Goal: Check status

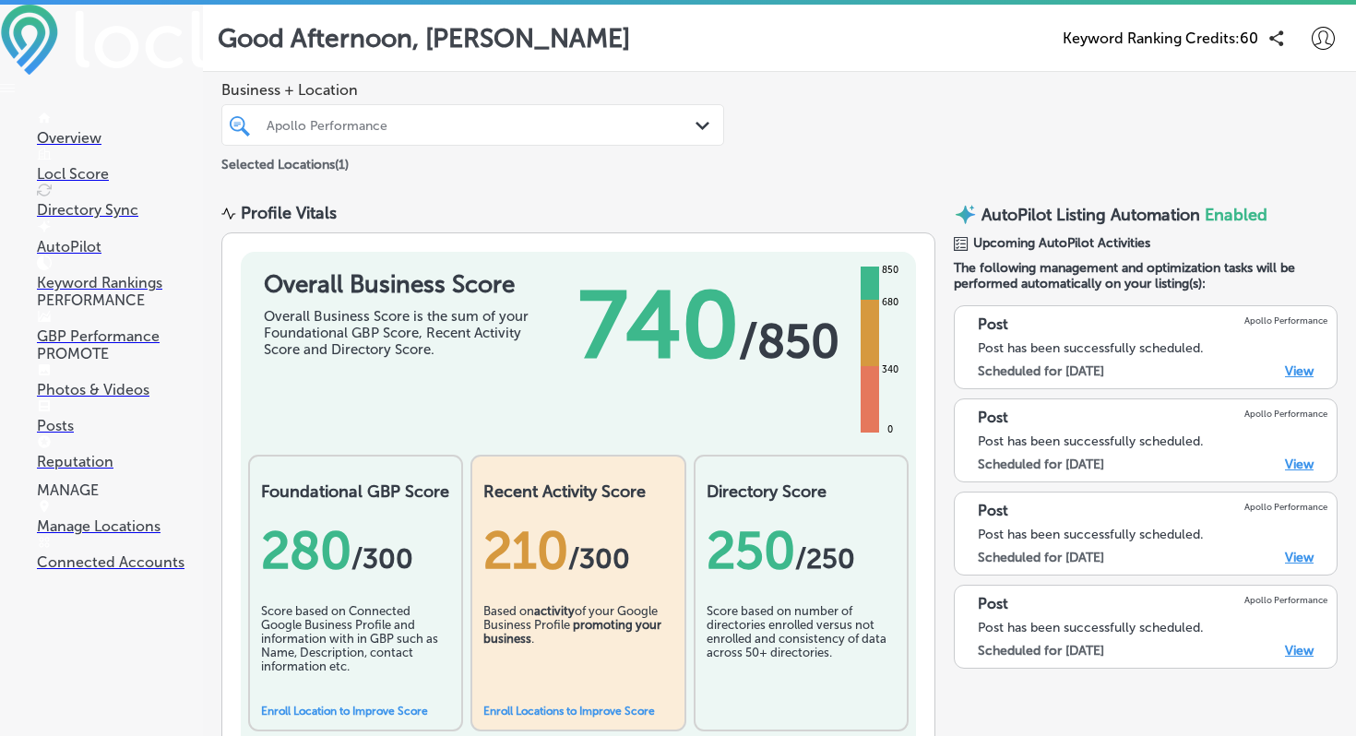
click at [99, 137] on p "Overview" at bounding box center [120, 138] width 166 height 18
